Goal: Information Seeking & Learning: Learn about a topic

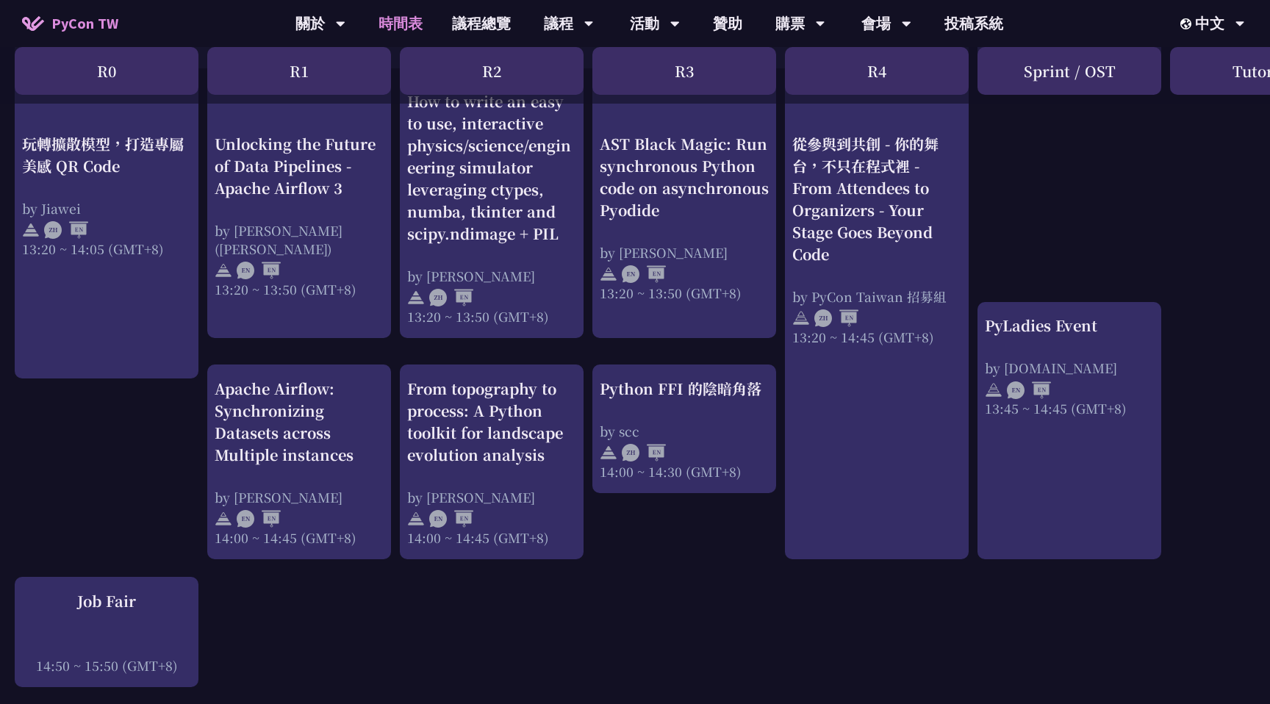
click at [389, 345] on div "An Introduction to the GIL for Python Beginners: Disabling It in Python 3.13 an…" at bounding box center [780, 202] width 1561 height 2366
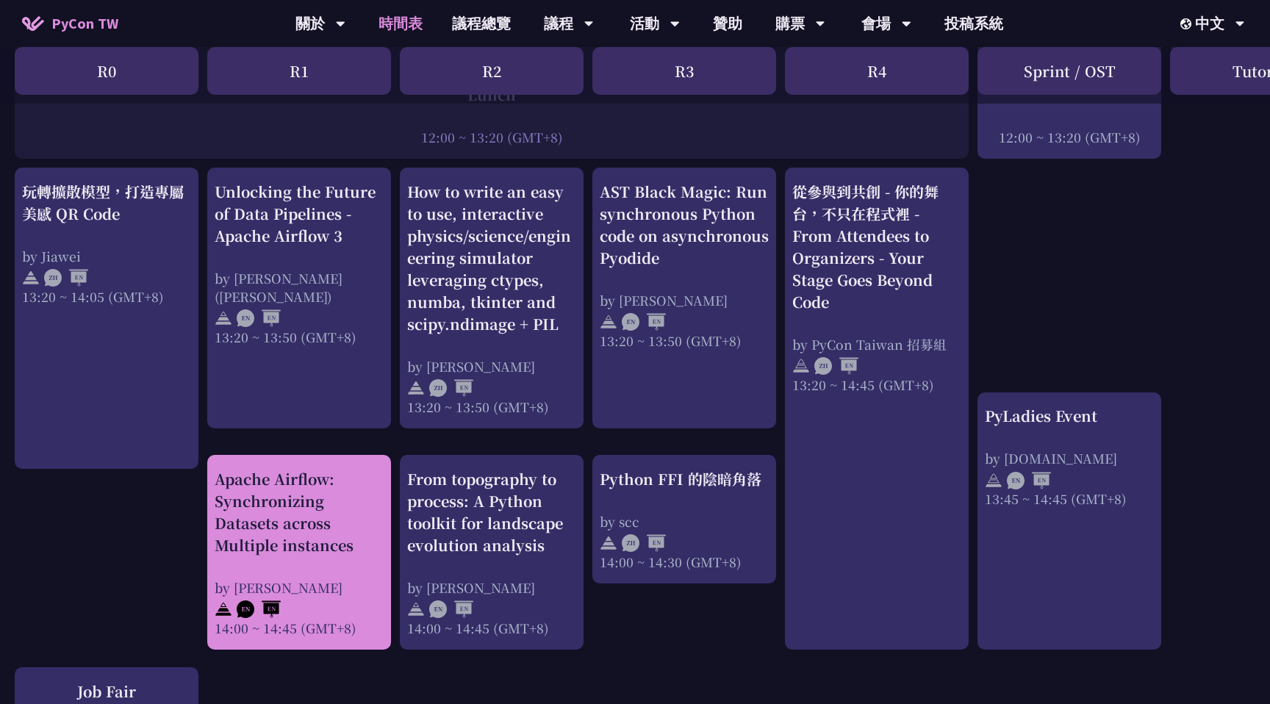
scroll to position [1083, 0]
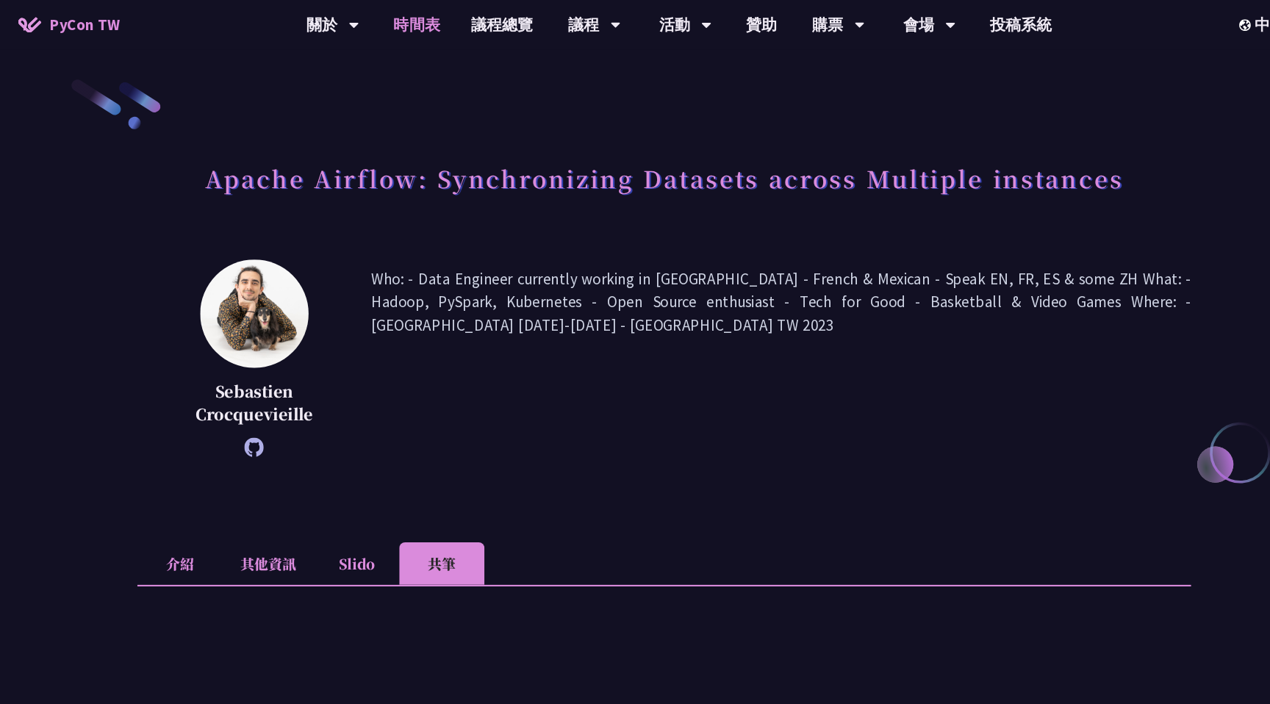
click at [405, 22] on link "時間表" at bounding box center [401, 23] width 74 height 47
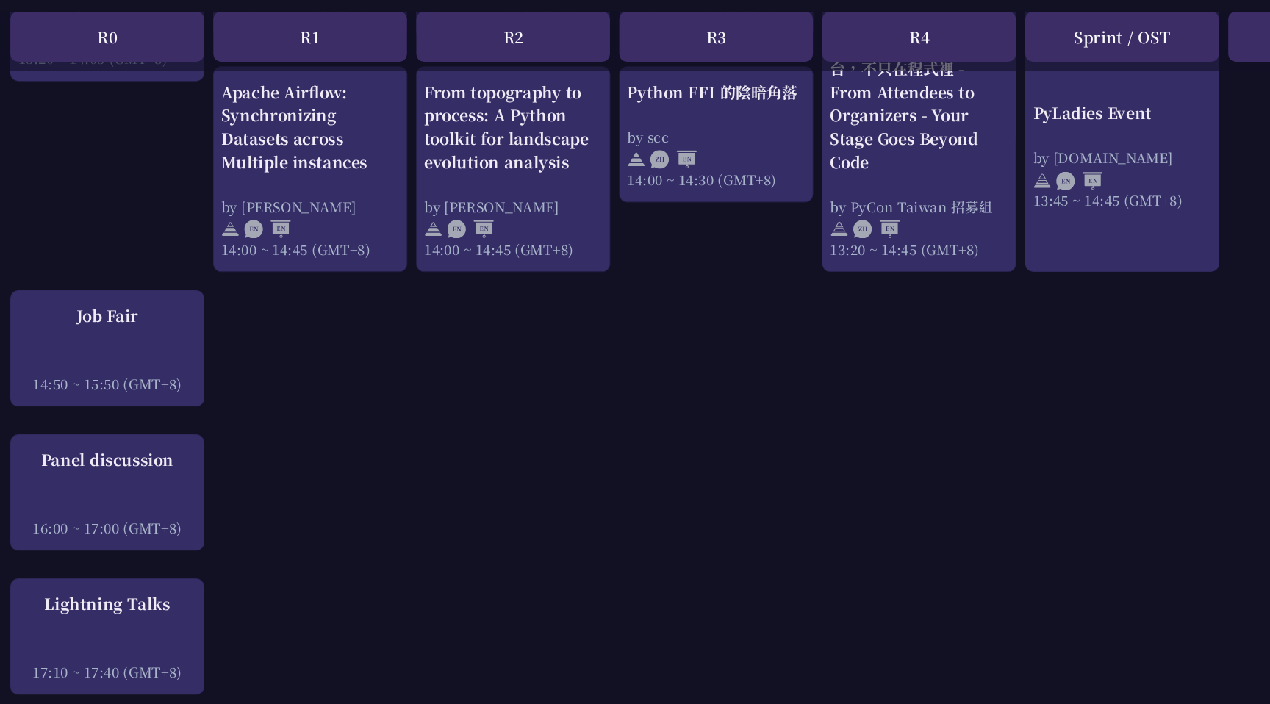
scroll to position [1624, 0]
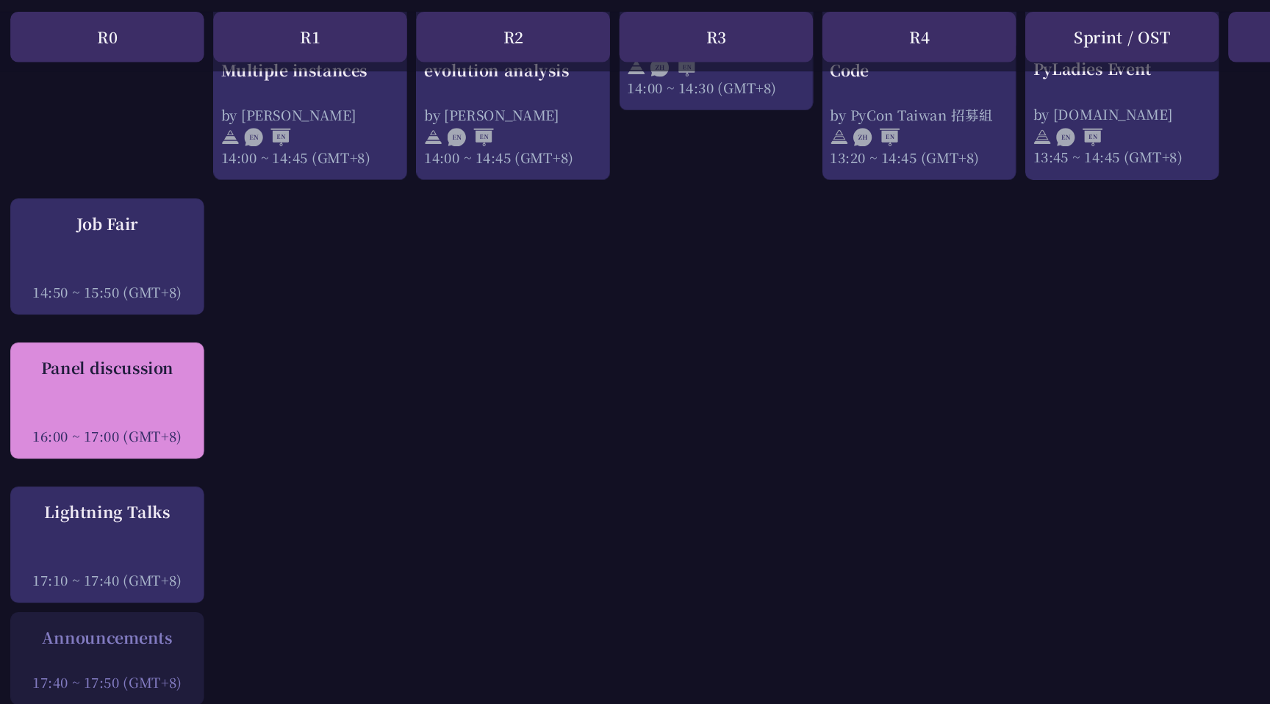
click at [146, 436] on div at bounding box center [106, 429] width 169 height 22
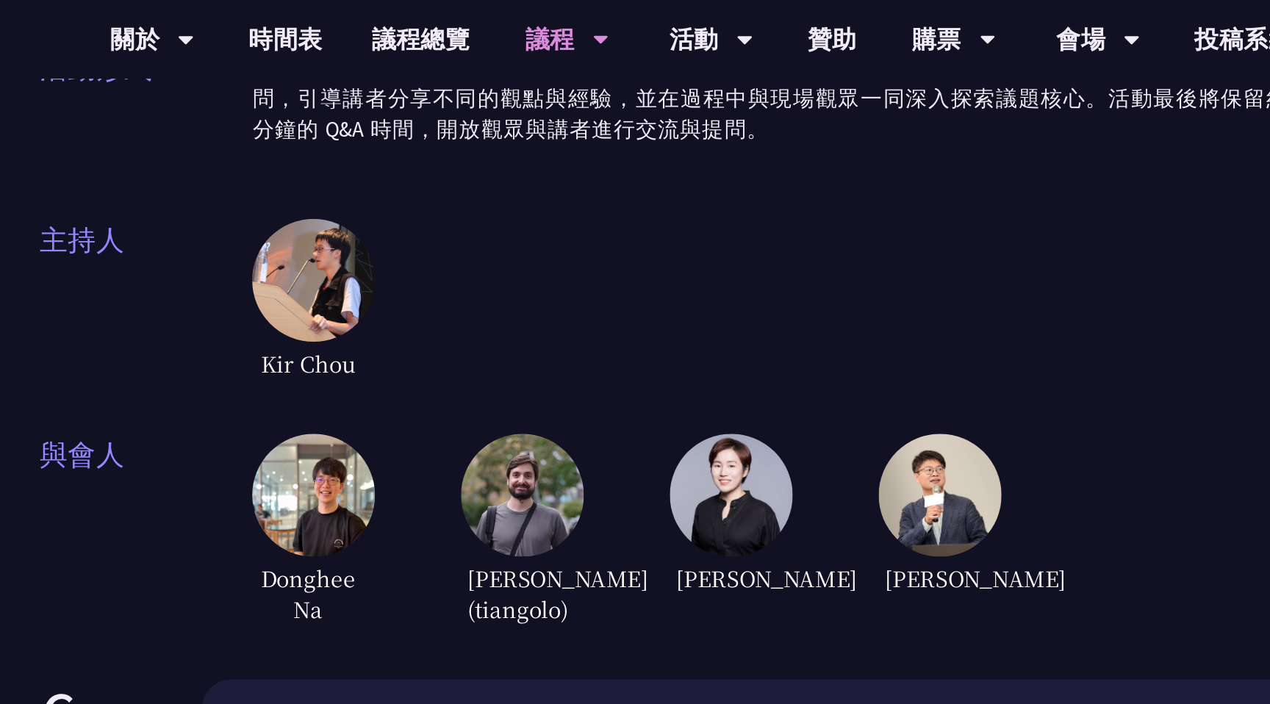
scroll to position [297, 0]
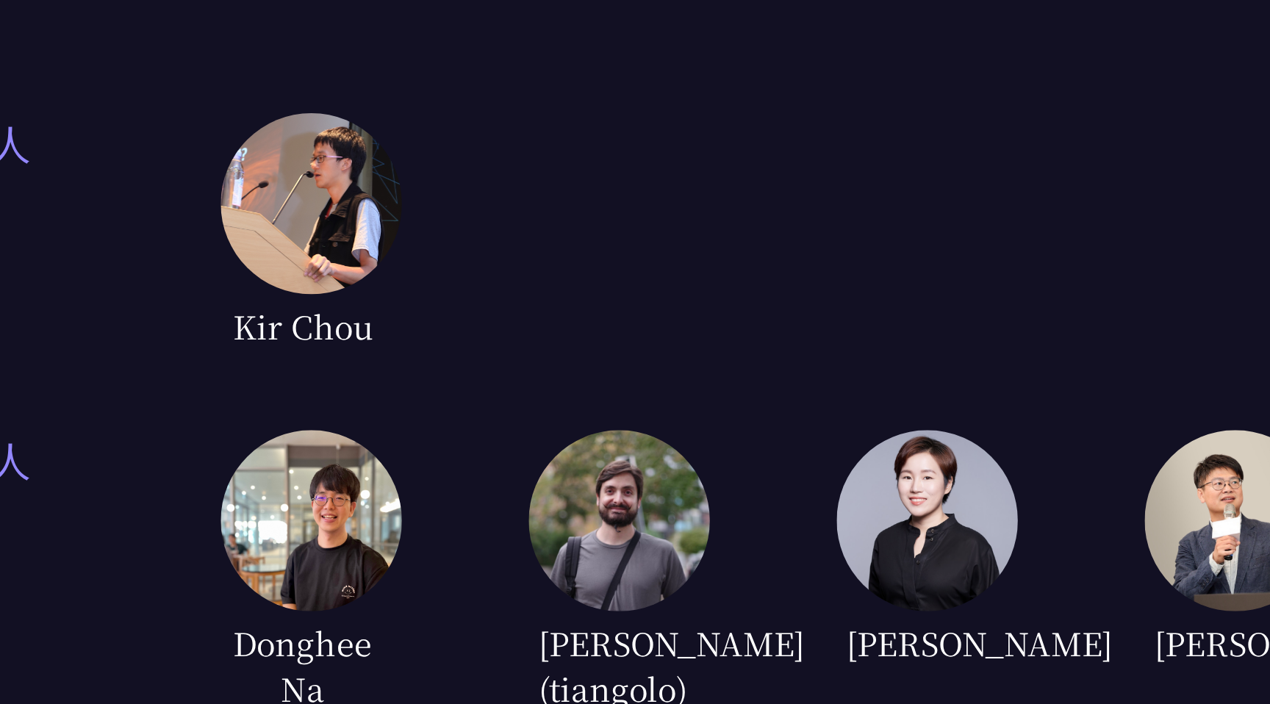
drag, startPoint x: 378, startPoint y: 337, endPoint x: 425, endPoint y: 355, distance: 50.2
click at [425, 355] on div "與會人 [PERSON_NAME] [PERSON_NAME] (tiangolo) [PERSON_NAME] [PERSON_NAME]" at bounding box center [635, 332] width 765 height 118
click at [425, 355] on span "Donghee Na" at bounding box center [413, 368] width 66 height 44
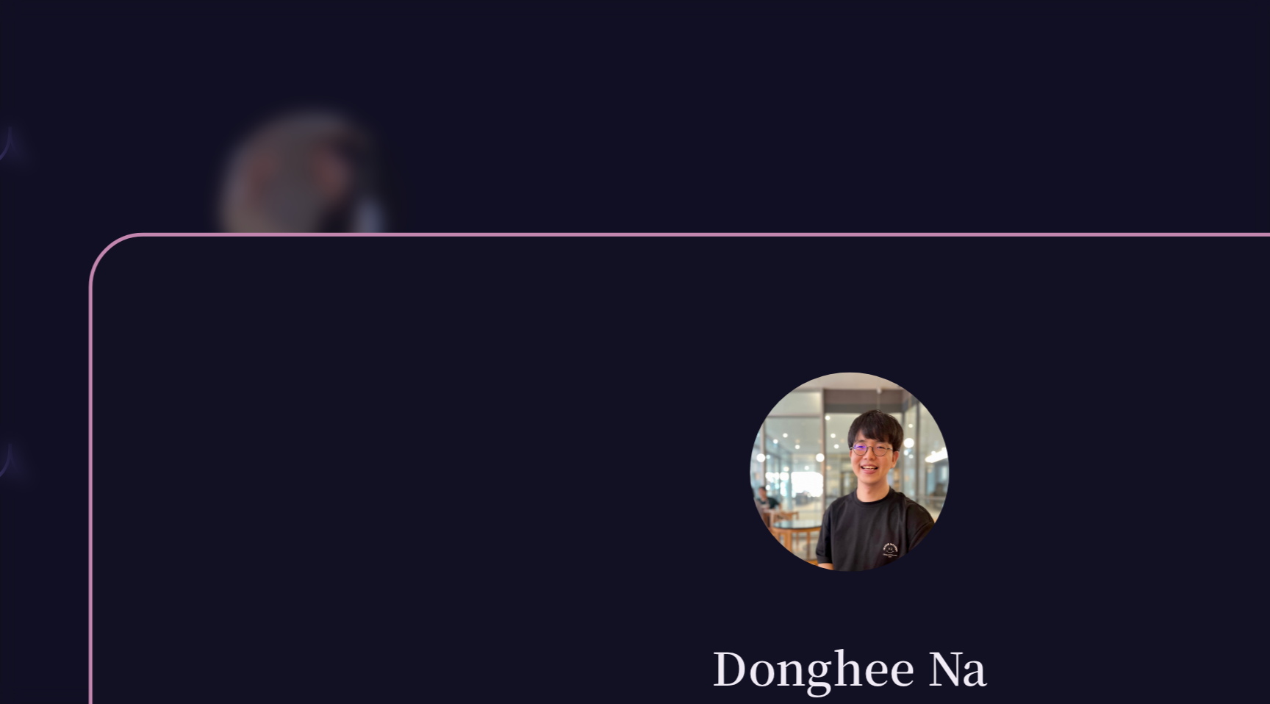
click at [425, 355] on div "Donghee Na" at bounding box center [635, 358] width 526 height 48
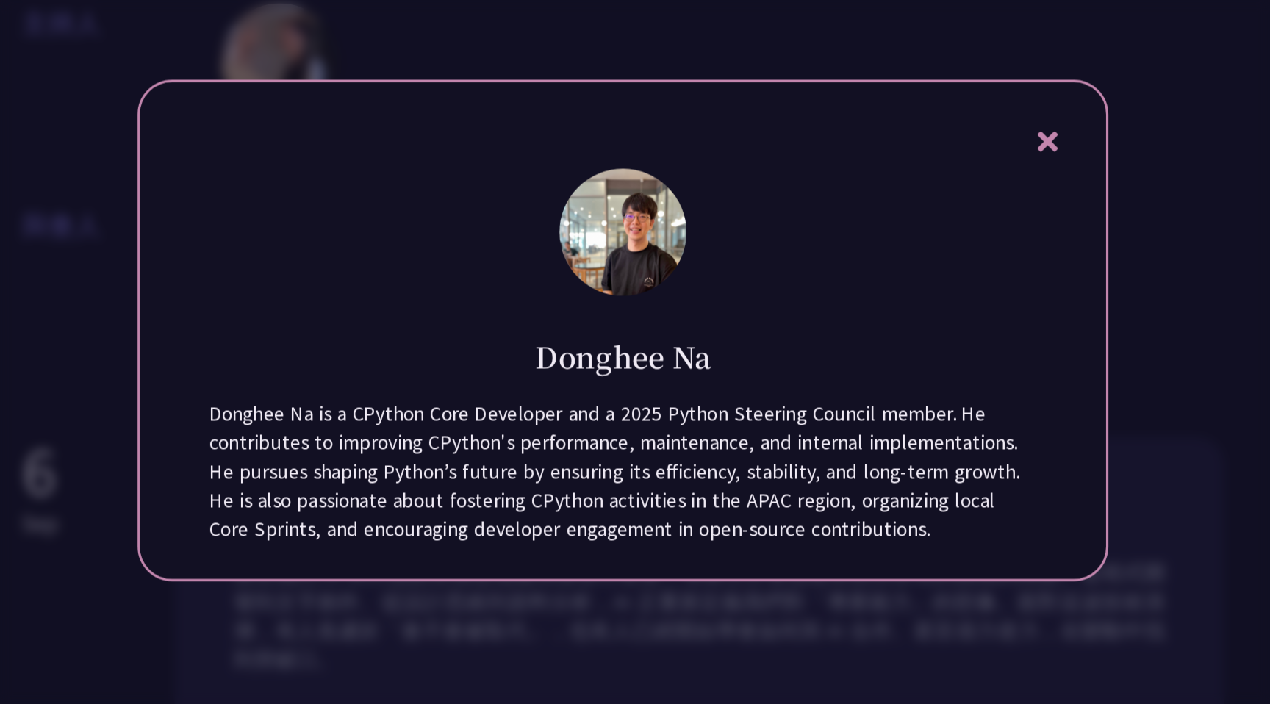
click at [409, 415] on div "Donghee Na is a CPython Core Developer and a 2025 Python Steering Council membe…" at bounding box center [635, 442] width 526 height 92
copy div "Donghee"
click at [529, 528] on div at bounding box center [635, 352] width 1270 height 704
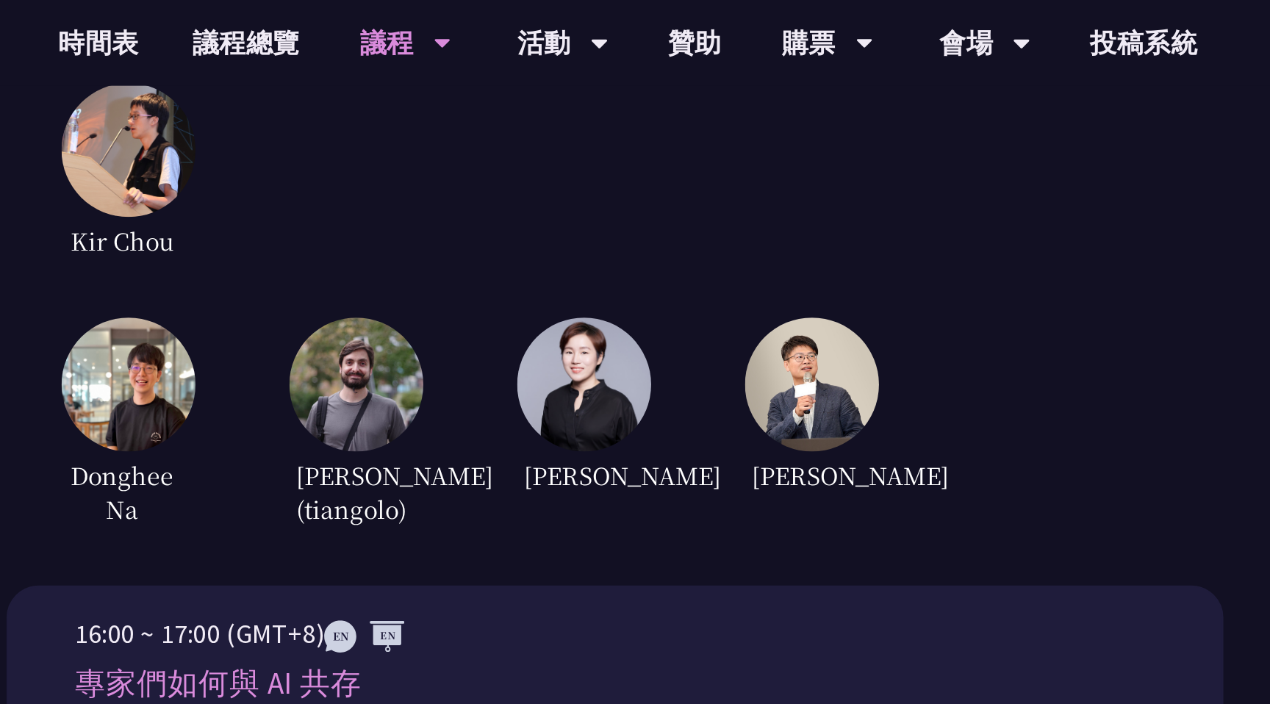
scroll to position [272, 0]
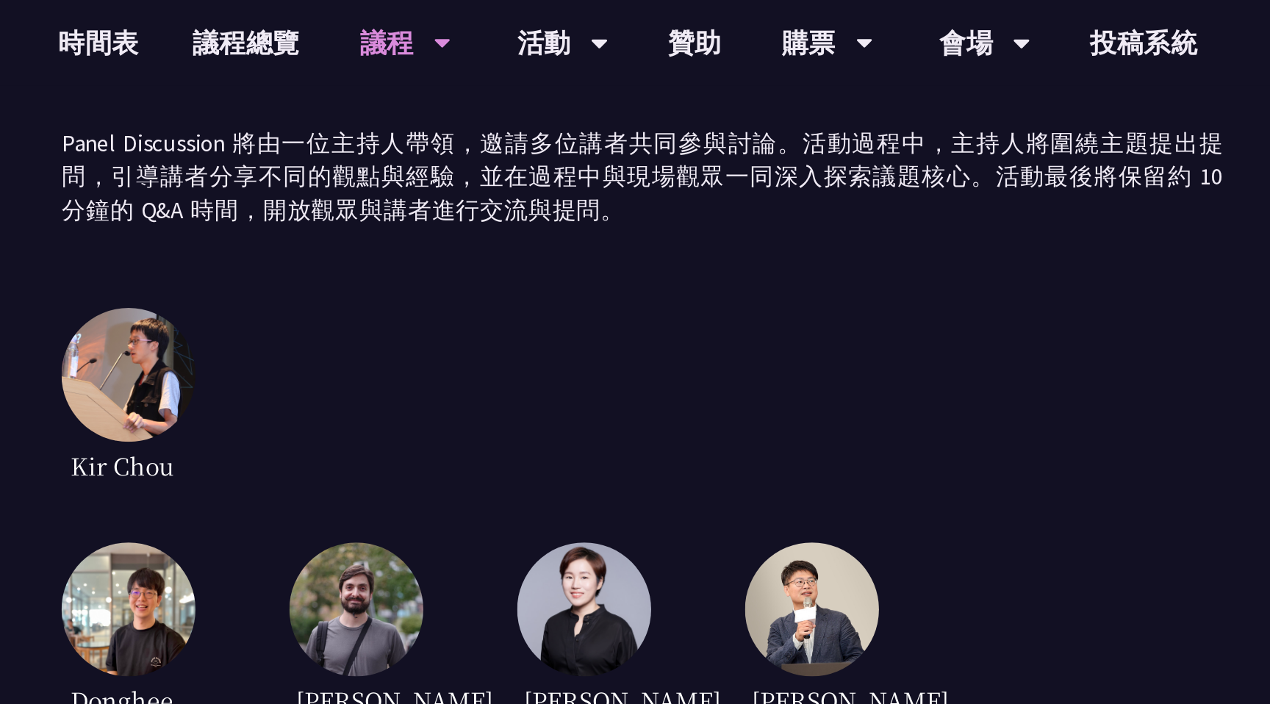
click at [789, 298] on img at bounding box center [792, 335] width 74 height 74
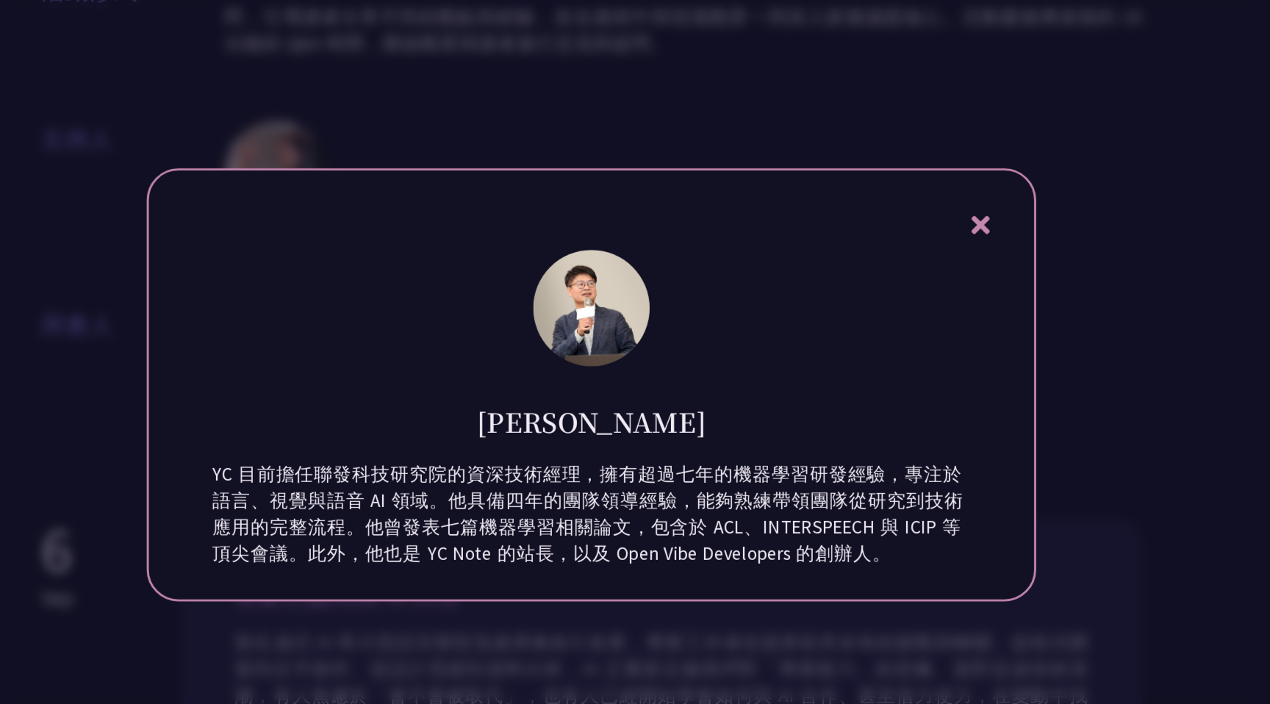
click at [904, 240] on icon at bounding box center [905, 241] width 18 height 18
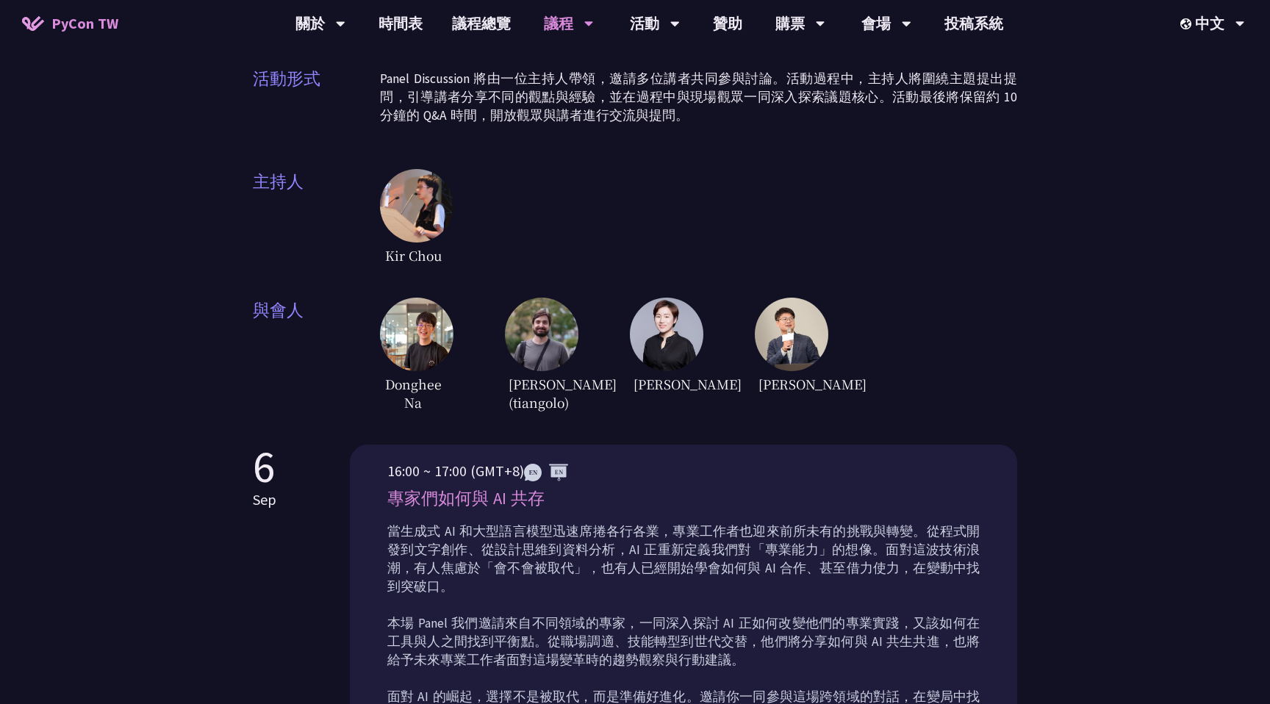
click at [681, 259] on div "Panel Discussion 自 [DATE]起，Panel Discussion 成為 PyCon Taiwan 年度活動的重要環節，透過講者們與主持人…" at bounding box center [635, 109] width 765 height 614
click at [674, 298] on img at bounding box center [667, 335] width 74 height 74
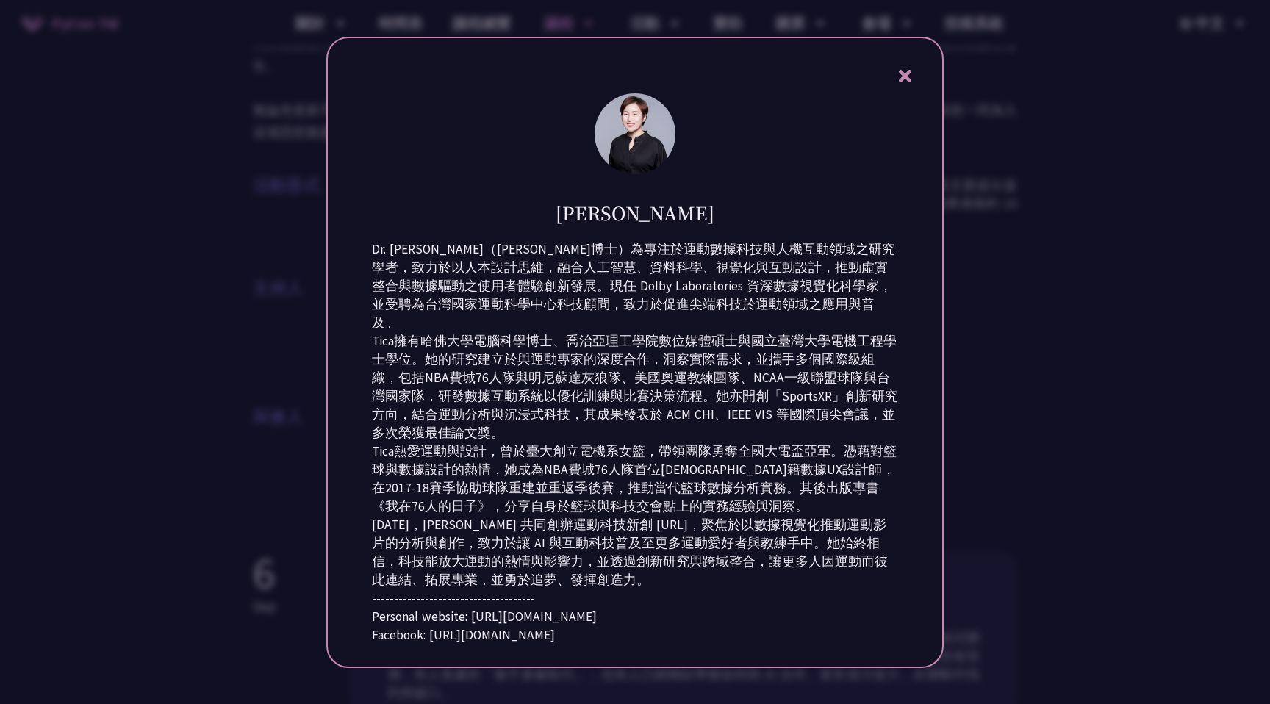
scroll to position [159, 0]
click at [218, 469] on div at bounding box center [635, 352] width 1270 height 704
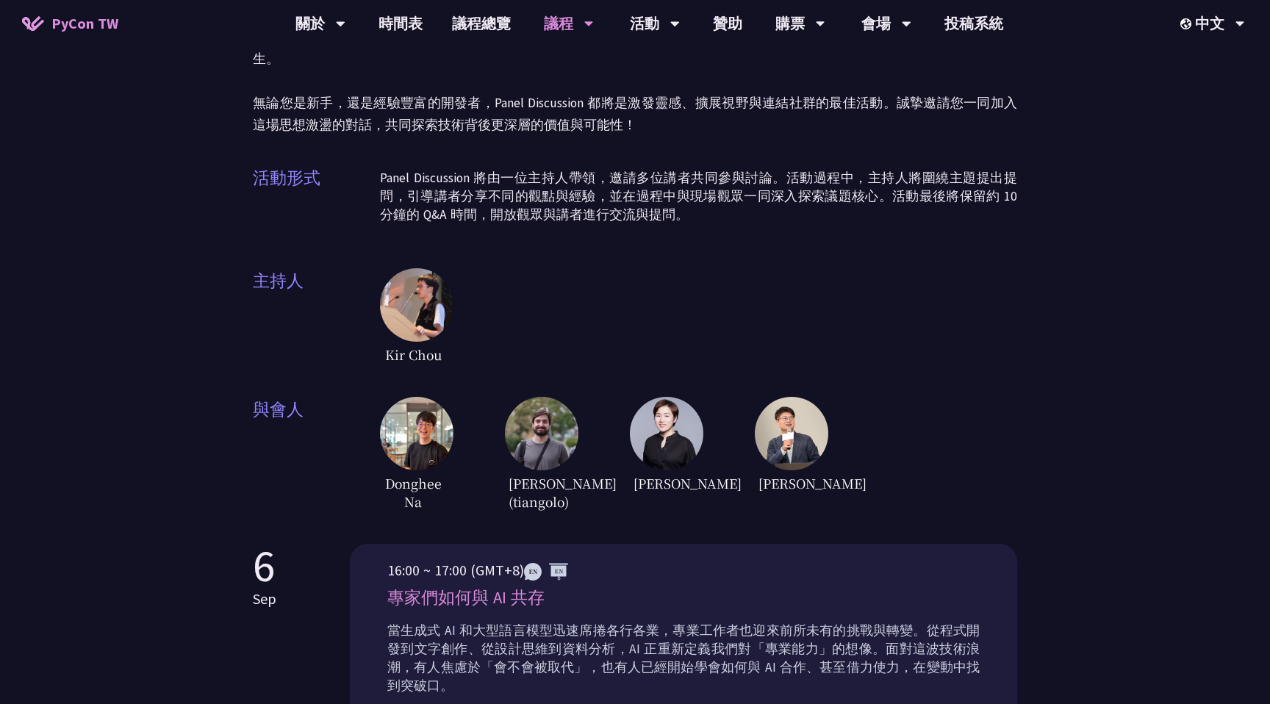
scroll to position [173, 0]
click at [534, 431] on img at bounding box center [542, 433] width 74 height 74
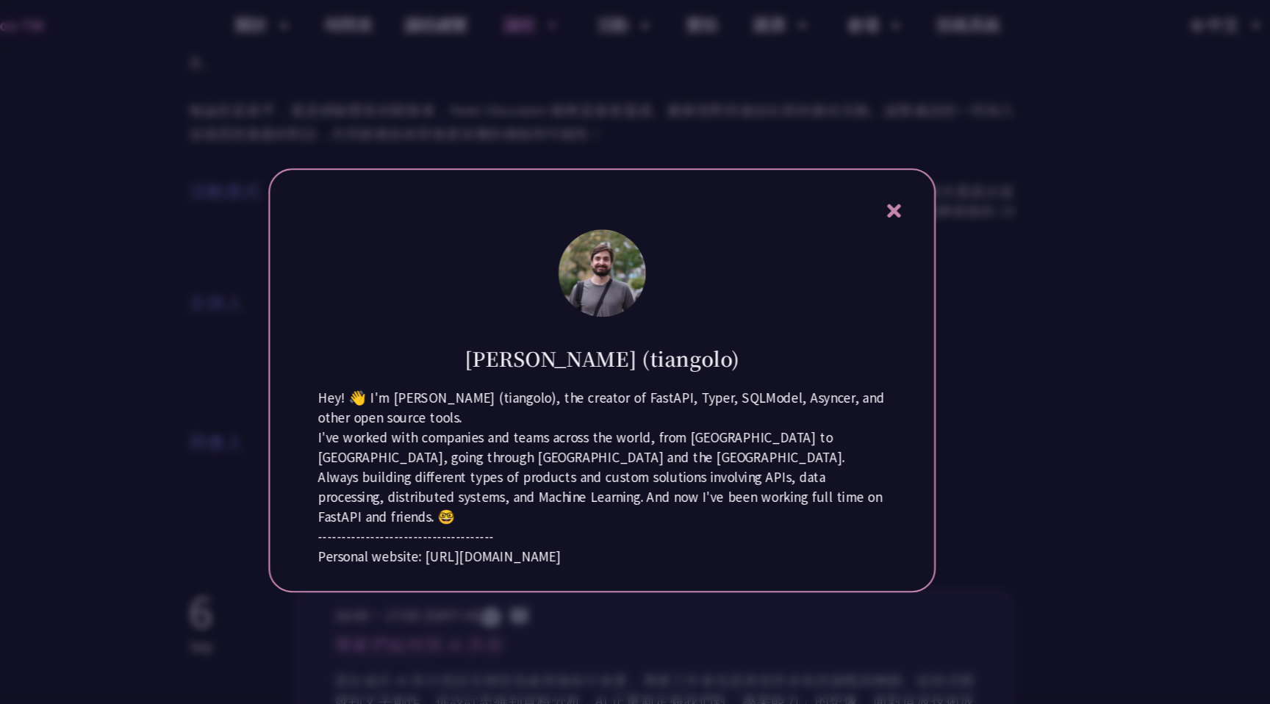
scroll to position [154, 0]
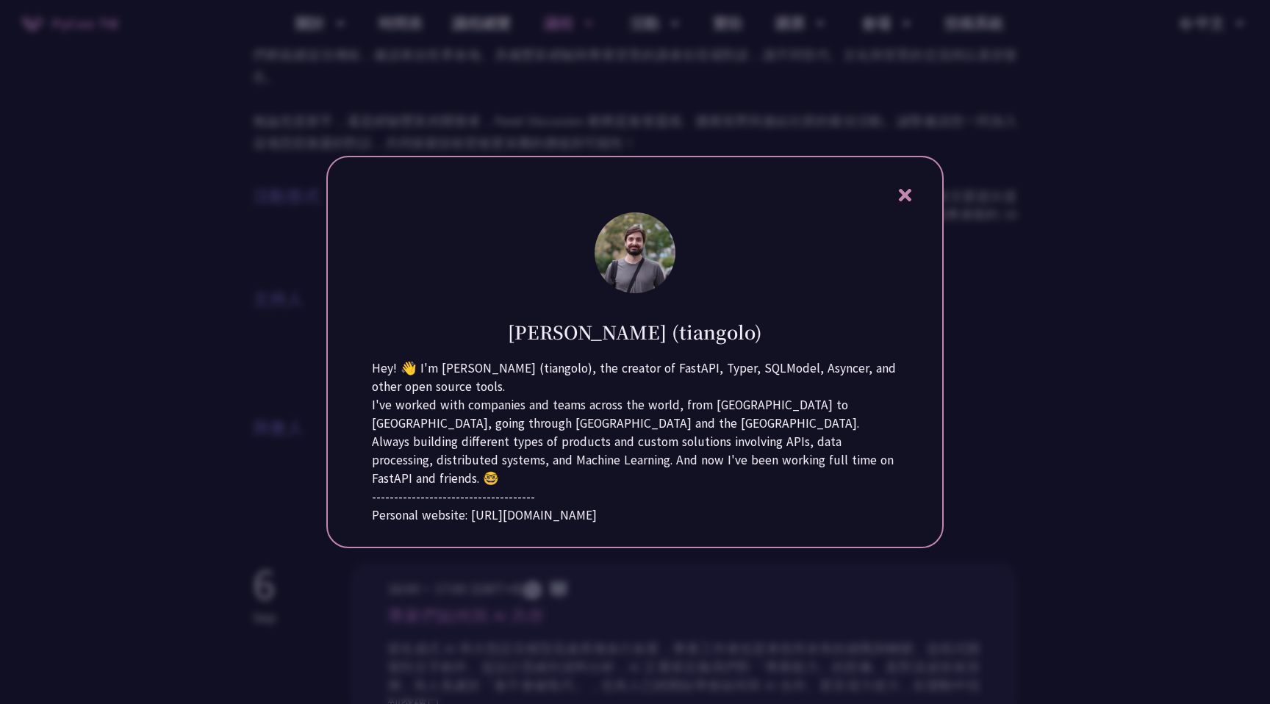
click at [901, 186] on icon at bounding box center [905, 195] width 18 height 18
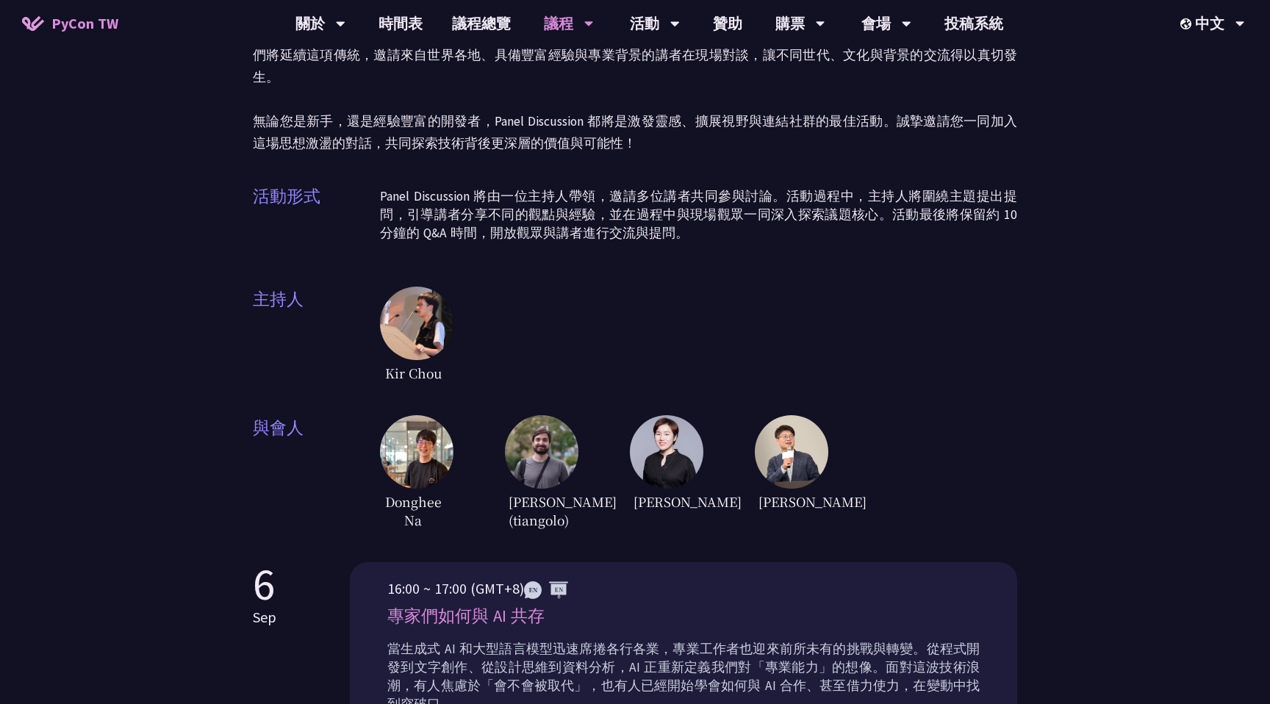
click at [429, 360] on span "Kir Chou" at bounding box center [413, 373] width 66 height 26
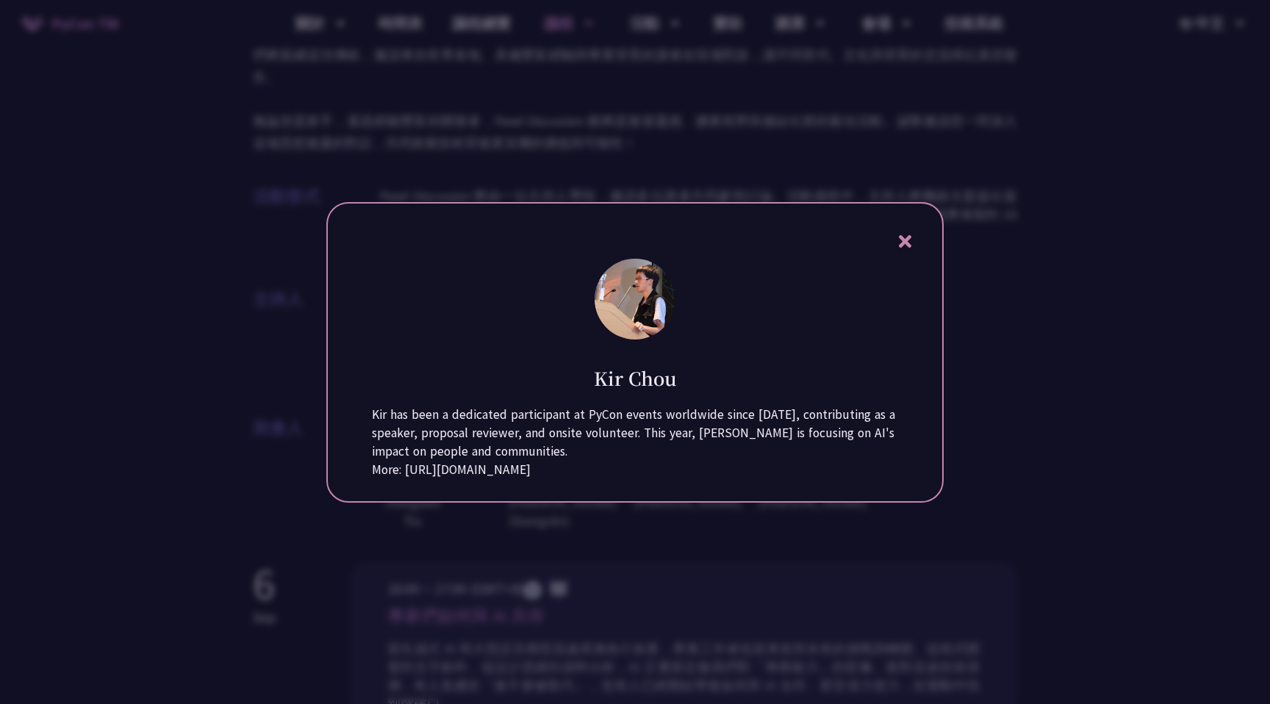
click at [606, 365] on h1 "Kir Chou" at bounding box center [635, 378] width 83 height 26
click at [683, 357] on div "Kir Chou" at bounding box center [635, 367] width 526 height 48
copy div "Kir Chou"
click at [620, 537] on div at bounding box center [635, 352] width 1270 height 704
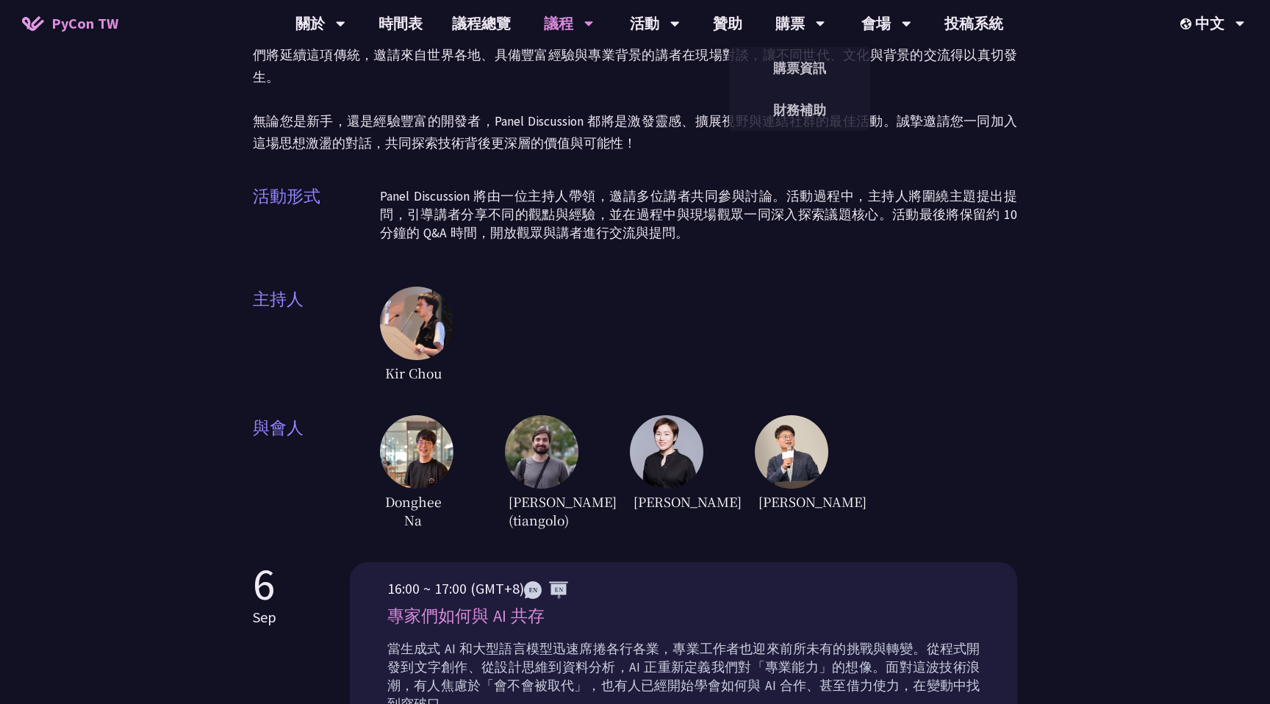
click at [409, 315] on img at bounding box center [417, 324] width 74 height 74
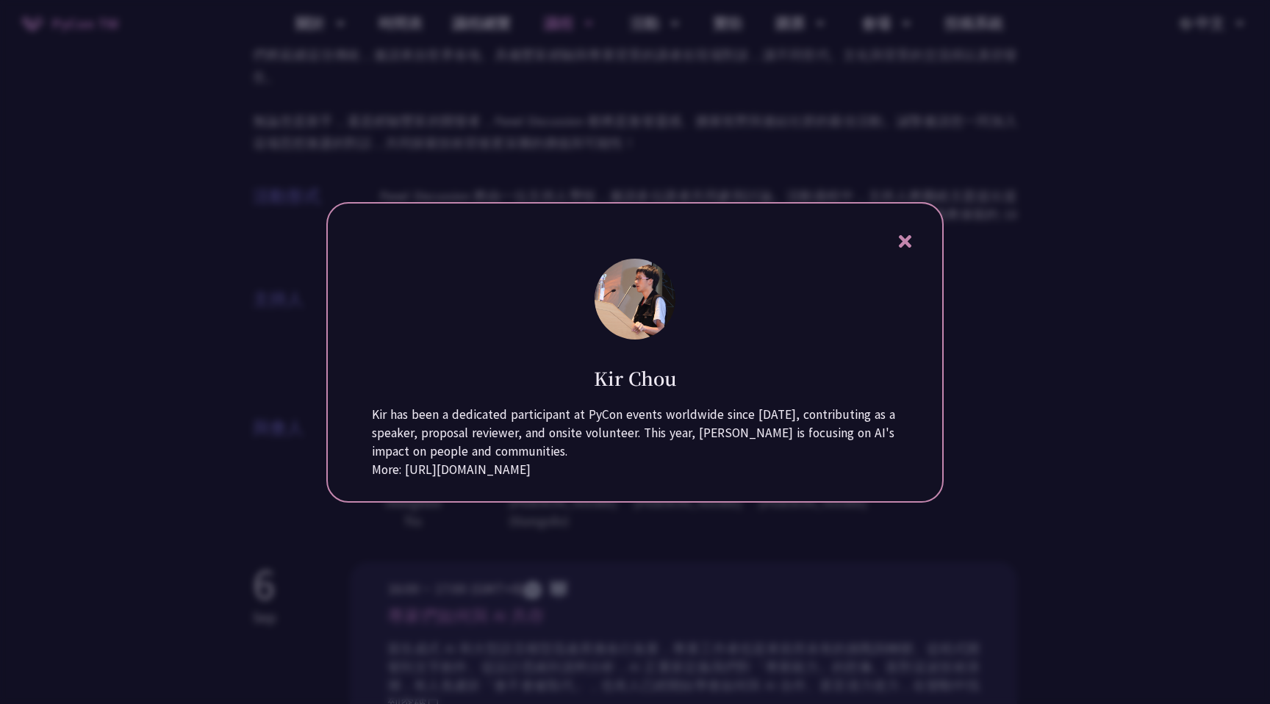
drag, startPoint x: 407, startPoint y: 489, endPoint x: 644, endPoint y: 479, distance: 236.9
click at [645, 479] on div "More: [URL][DOMAIN_NAME]" at bounding box center [635, 470] width 526 height 18
copy div "[URL][DOMAIN_NAME]"
click at [651, 138] on div at bounding box center [635, 352] width 1270 height 704
